Goal: Information Seeking & Learning: Find specific fact

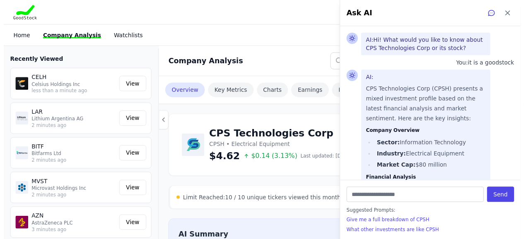
scroll to position [685, 0]
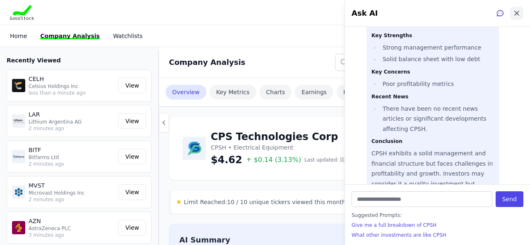
click at [516, 11] on icon at bounding box center [516, 13] width 8 height 8
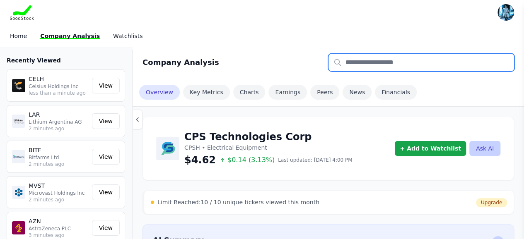
click at [401, 62] on input "text" at bounding box center [420, 62] width 185 height 17
type input "*"
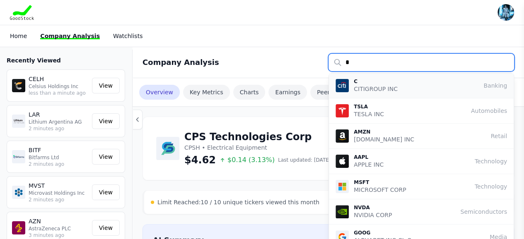
type input "*"
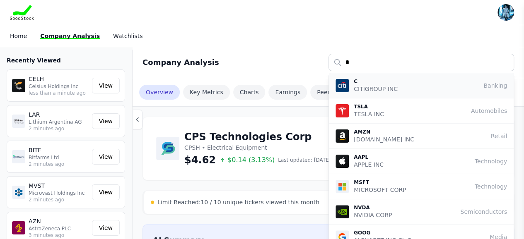
click at [364, 86] on p "CITIGROUP INC" at bounding box center [375, 89] width 44 height 8
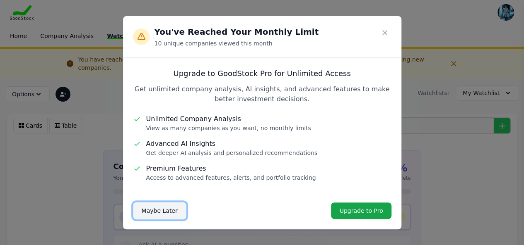
click at [161, 211] on button "Maybe Later" at bounding box center [159, 210] width 53 height 17
